Goal: Find specific page/section

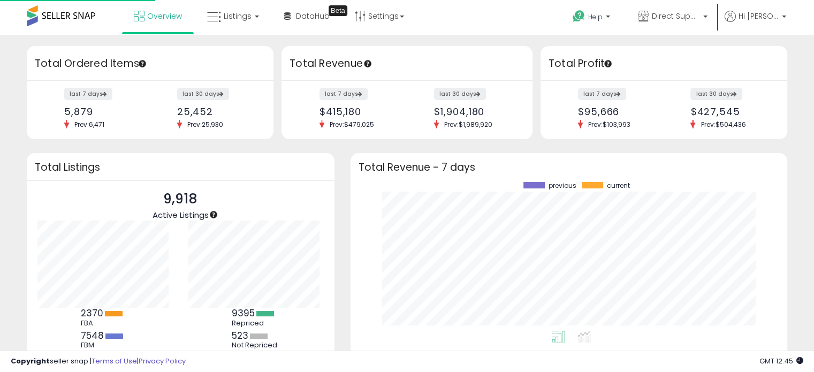
scroll to position [148, 415]
click at [225, 23] on link "Listings" at bounding box center [233, 16] width 68 height 32
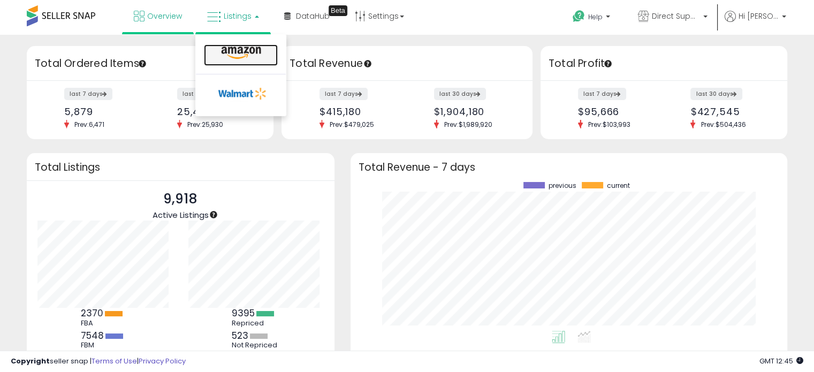
click at [229, 60] on link at bounding box center [241, 54] width 74 height 21
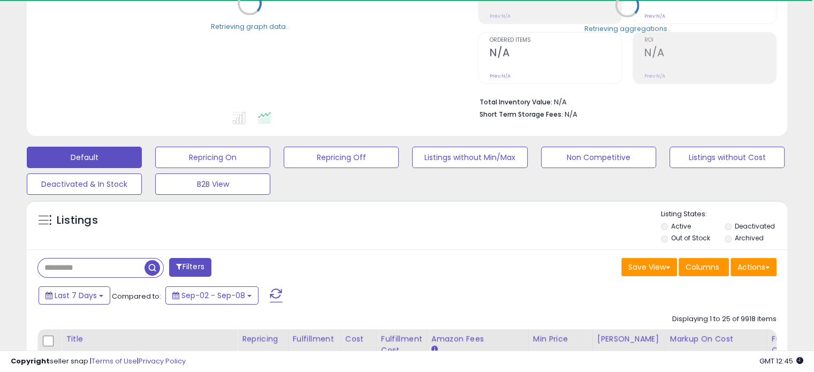
scroll to position [214, 0]
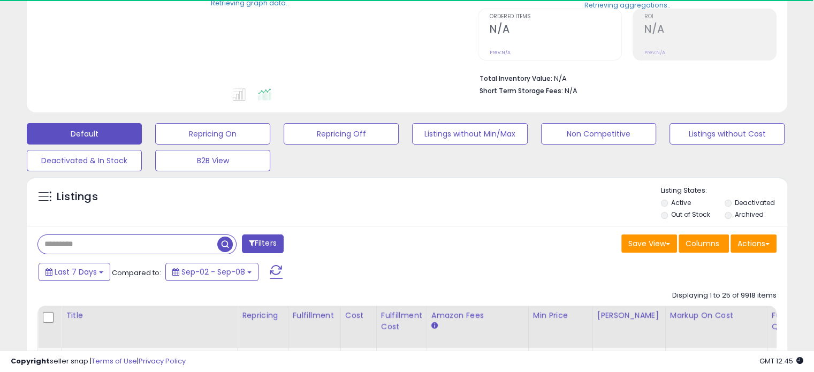
click at [78, 241] on input "text" at bounding box center [127, 244] width 179 height 19
type input "**********"
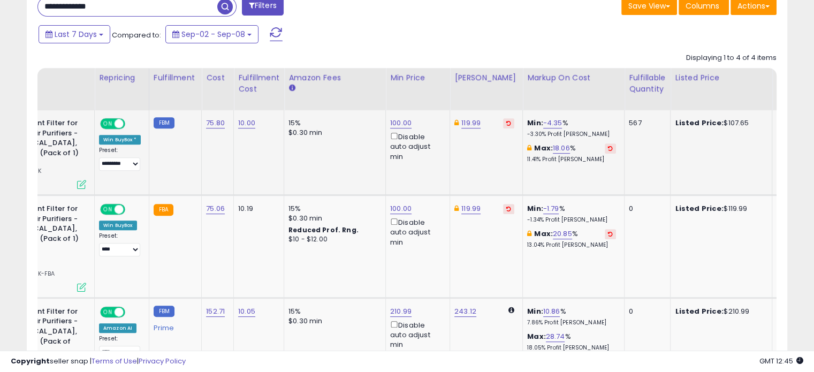
scroll to position [0, 228]
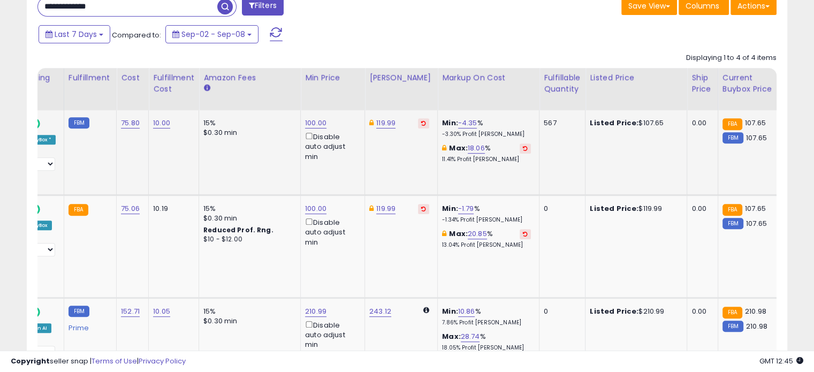
drag, startPoint x: 428, startPoint y: 169, endPoint x: 484, endPoint y: 178, distance: 56.9
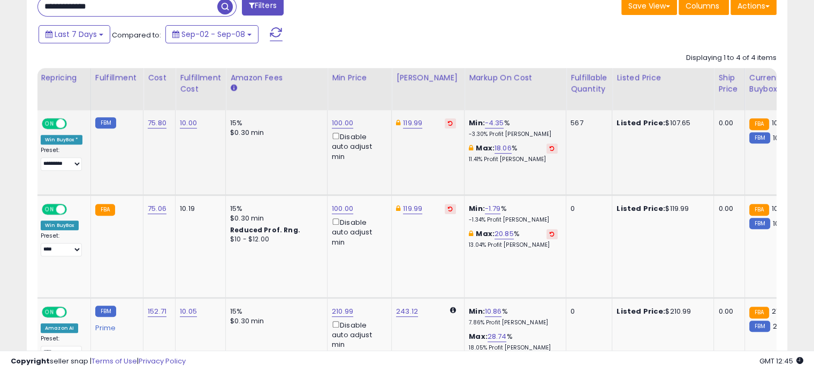
scroll to position [0, 0]
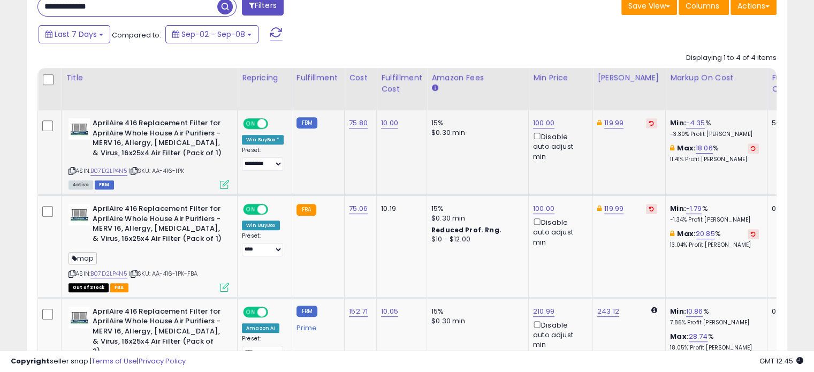
drag, startPoint x: 577, startPoint y: 170, endPoint x: 410, endPoint y: 164, distance: 167.1
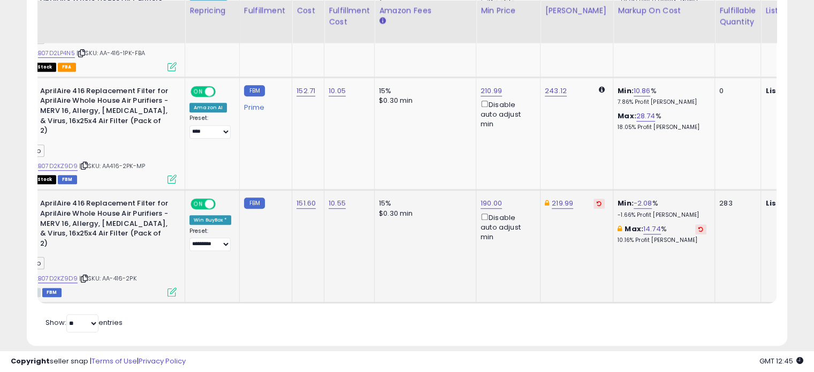
scroll to position [0, 90]
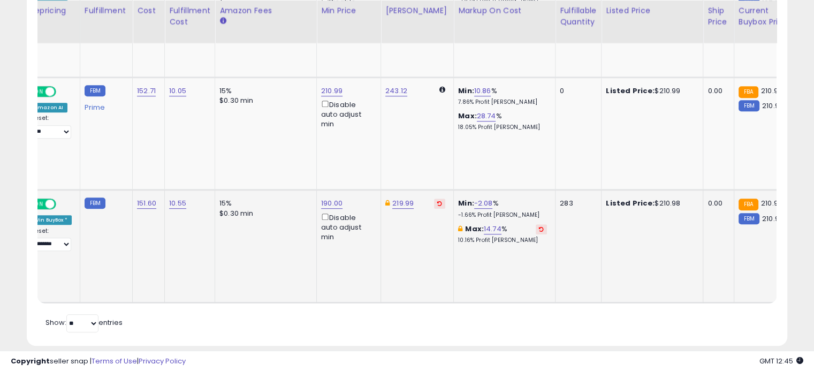
drag, startPoint x: 396, startPoint y: 236, endPoint x: 451, endPoint y: 234, distance: 55.2
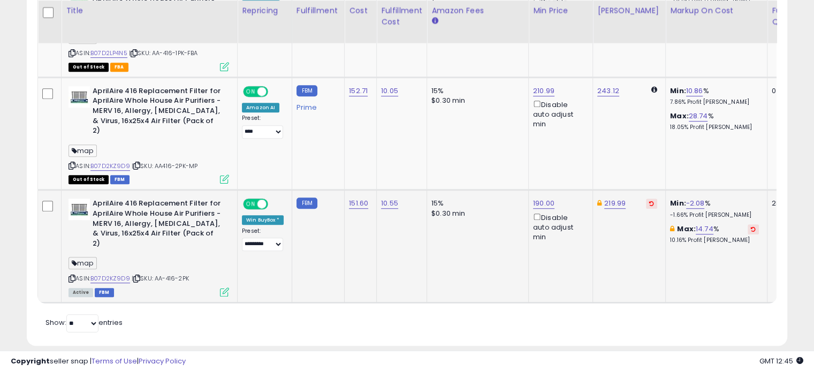
drag, startPoint x: 599, startPoint y: 251, endPoint x: 531, endPoint y: 249, distance: 68.5
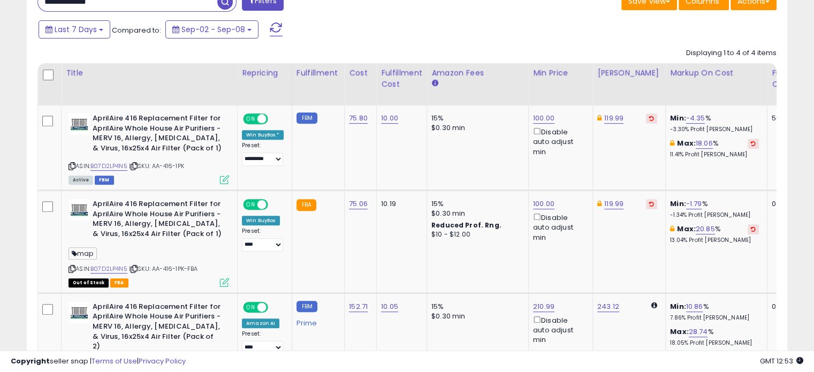
scroll to position [458, 0]
